Goal: Task Accomplishment & Management: Manage account settings

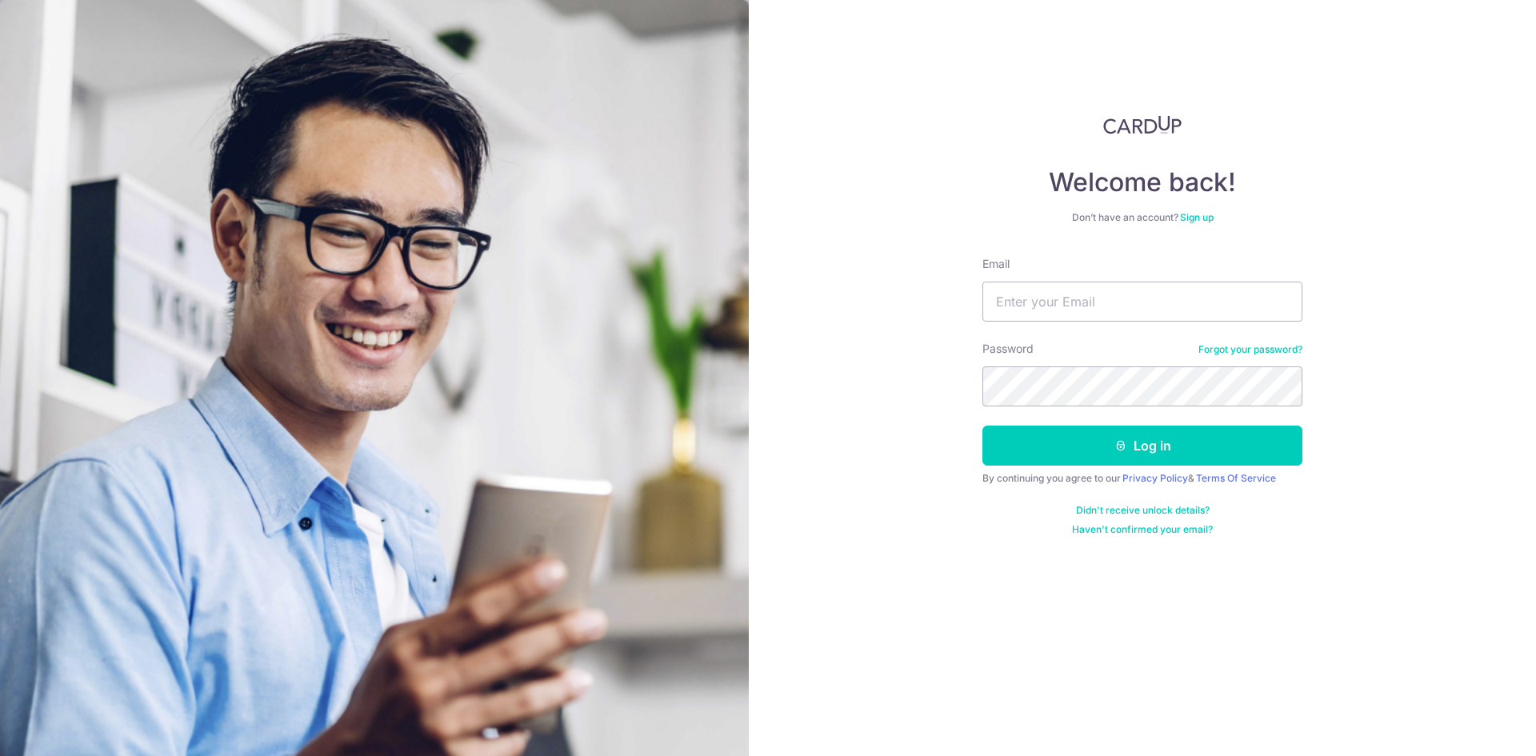
click at [1021, 300] on input "Email" at bounding box center [1142, 302] width 320 height 40
type input "[EMAIL_ADDRESS][DOMAIN_NAME]"
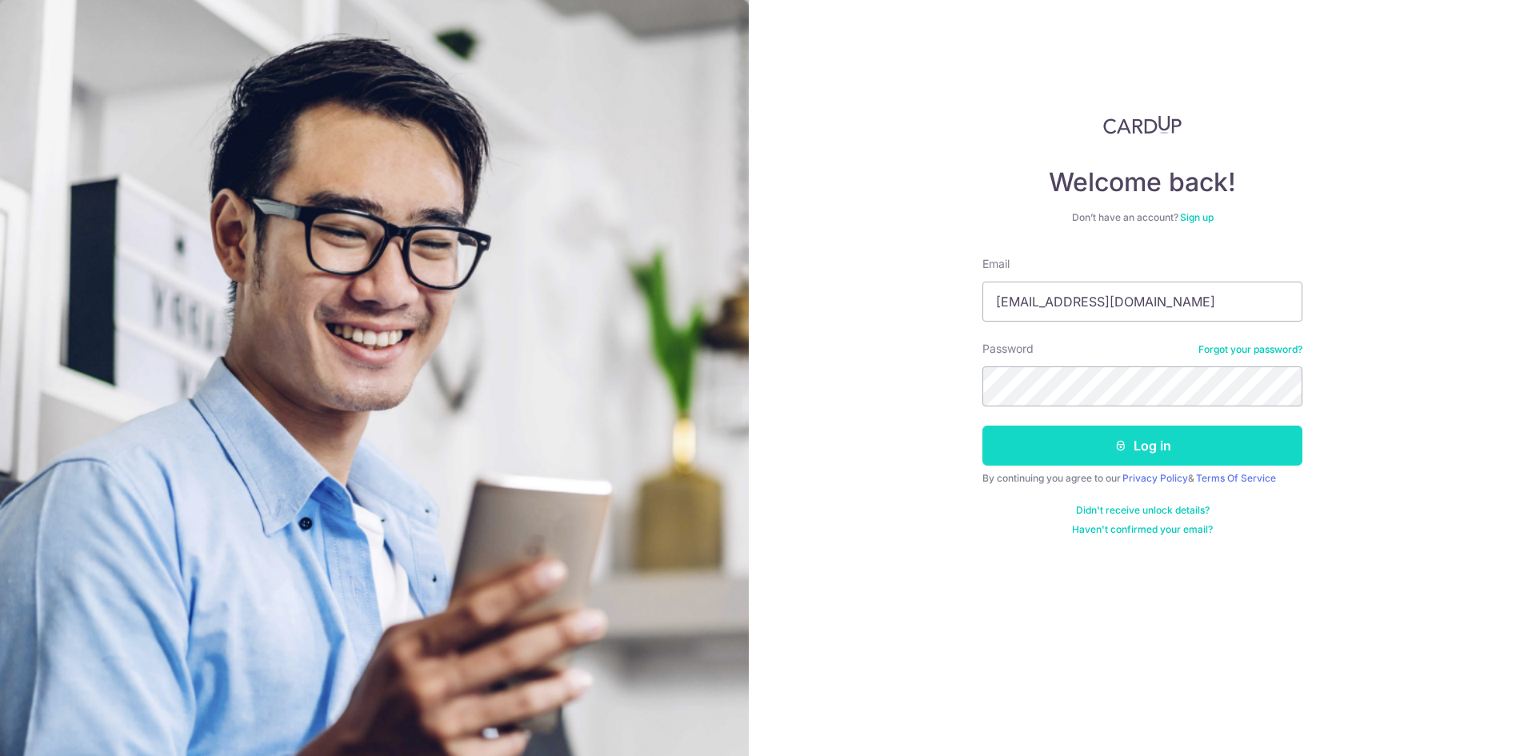
click at [1039, 439] on button "Log in" at bounding box center [1142, 446] width 320 height 40
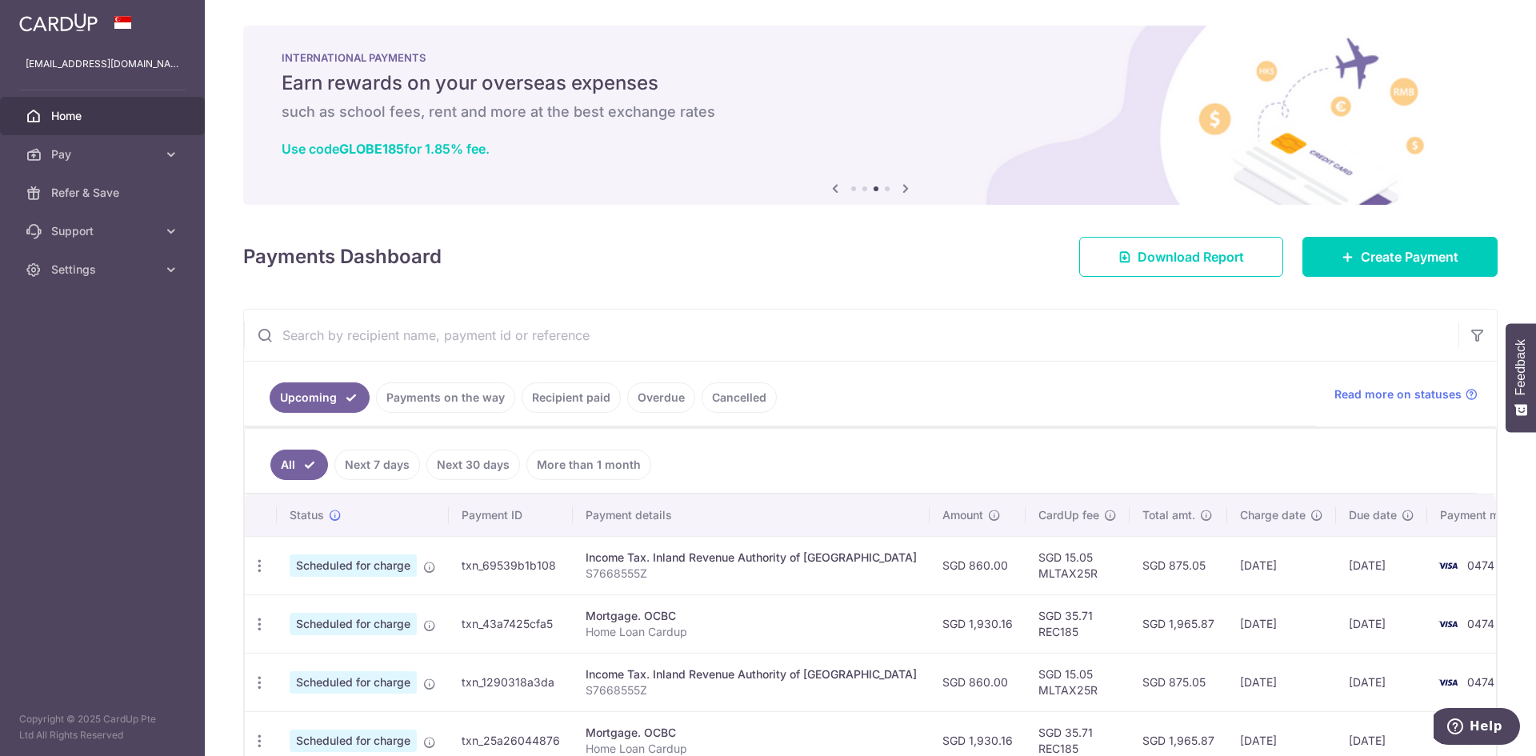
click at [562, 402] on link "Recipient paid" at bounding box center [571, 397] width 99 height 30
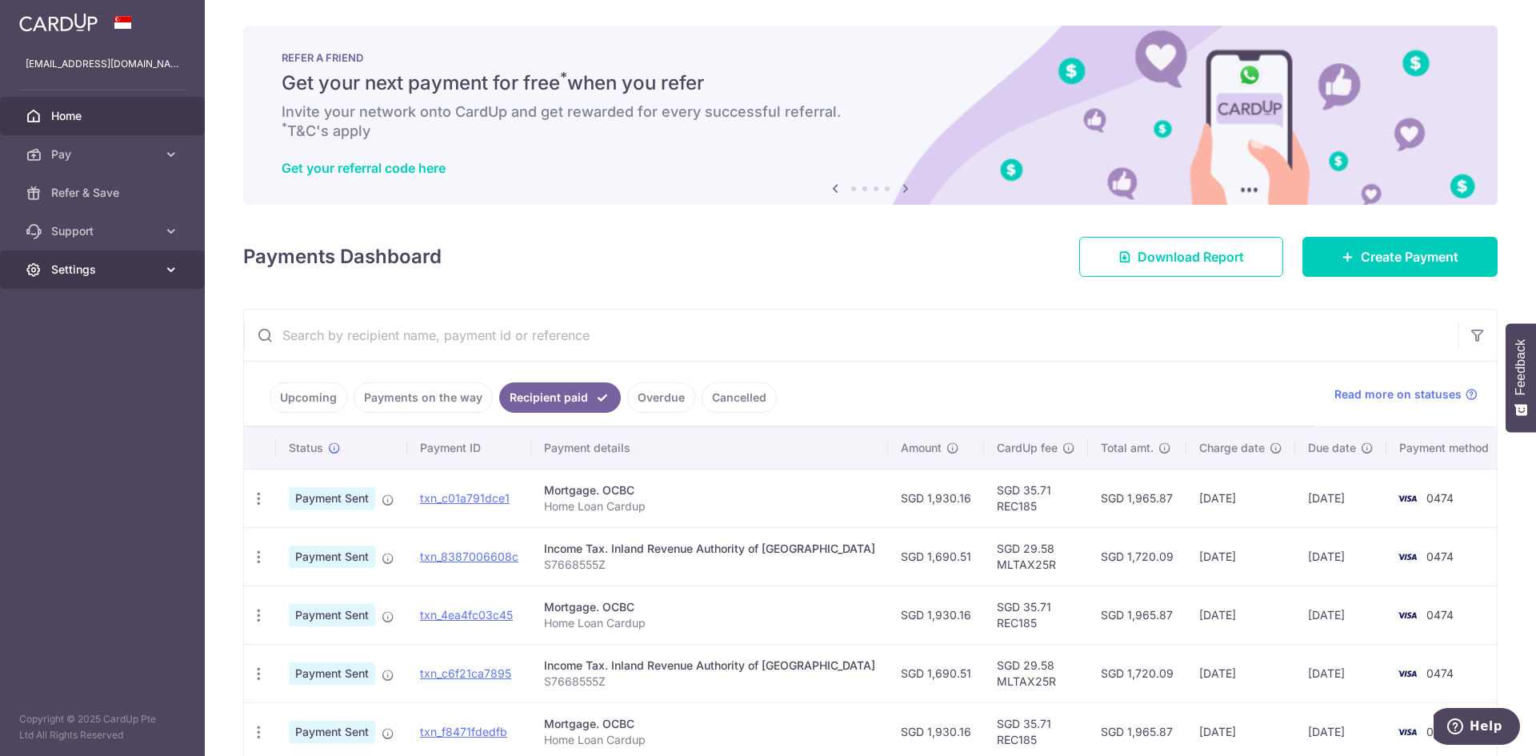
click at [129, 266] on span "Settings" at bounding box center [104, 270] width 106 height 16
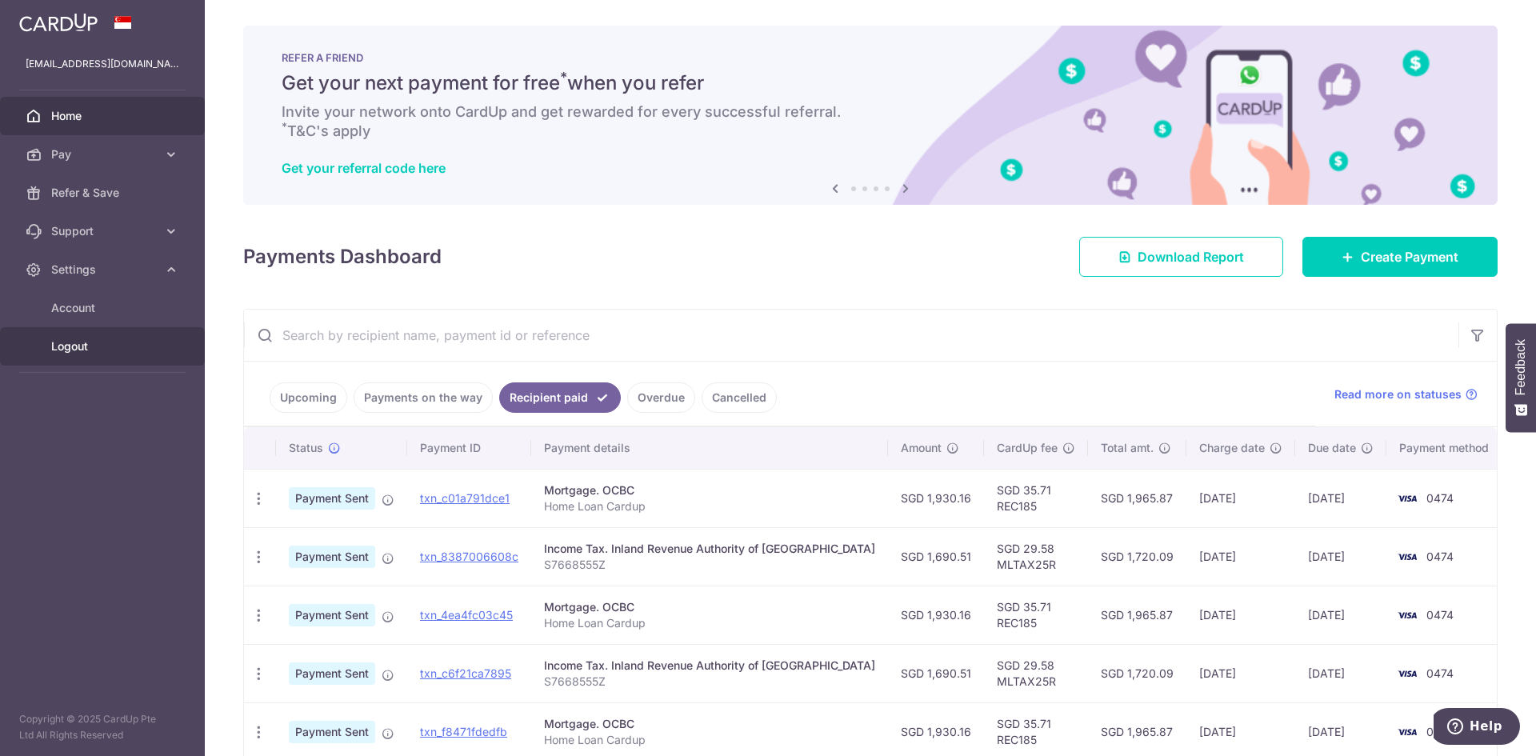
click at [90, 343] on span "Logout" at bounding box center [104, 346] width 106 height 16
